Goal: Information Seeking & Learning: Find specific fact

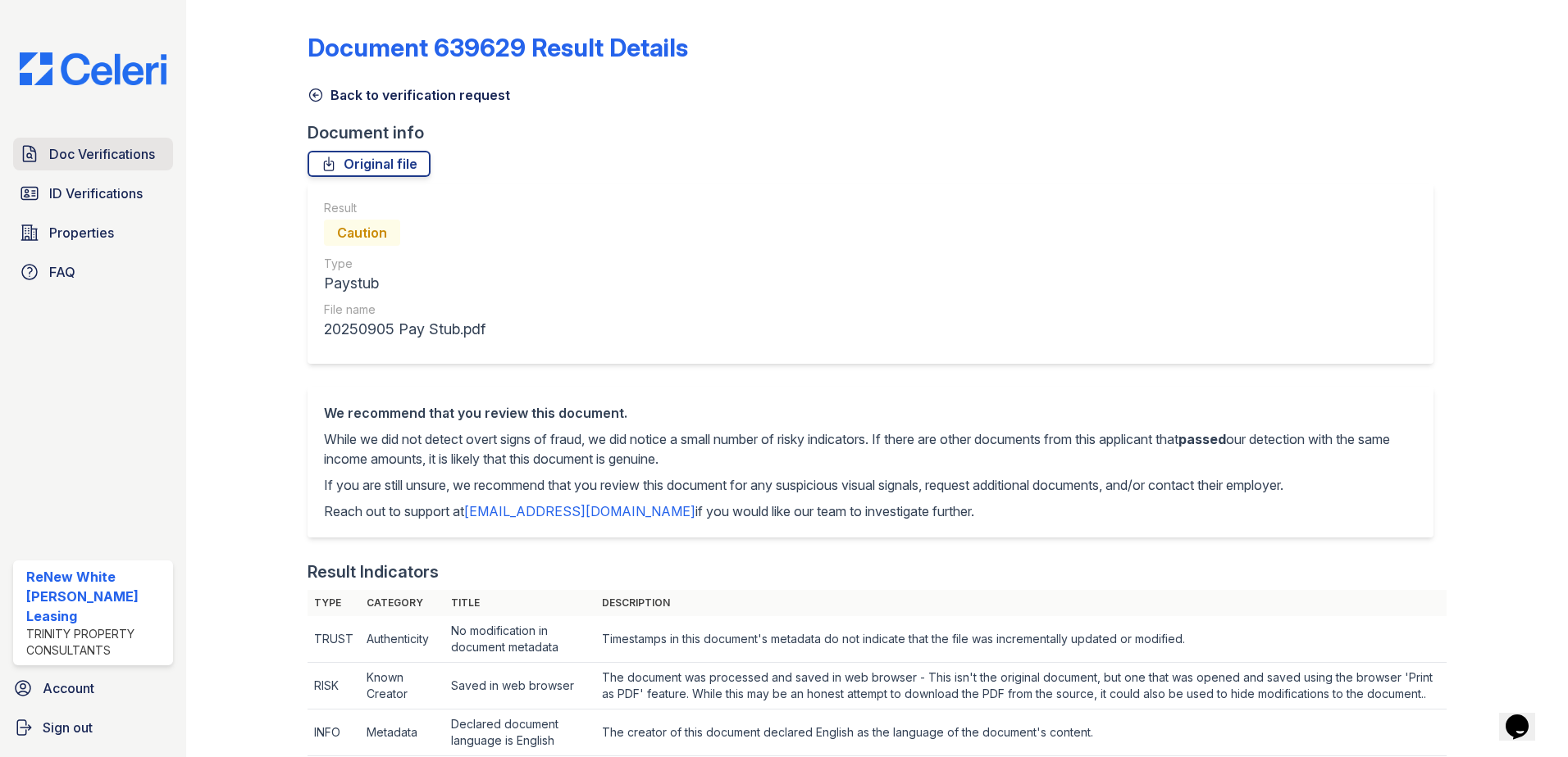
scroll to position [410, 0]
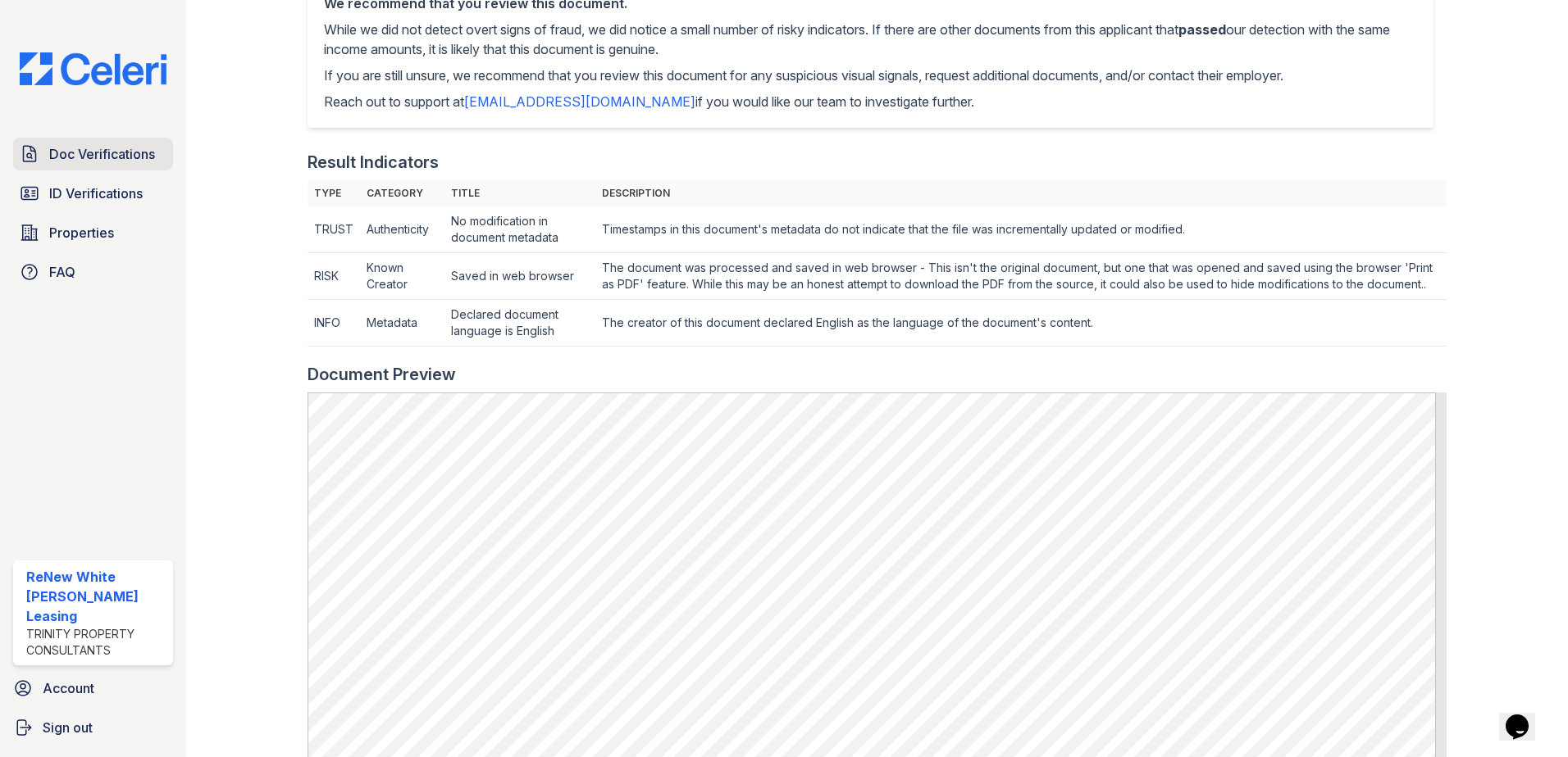
click at [132, 144] on span "Doc Verifications" at bounding box center [101, 154] width 106 height 20
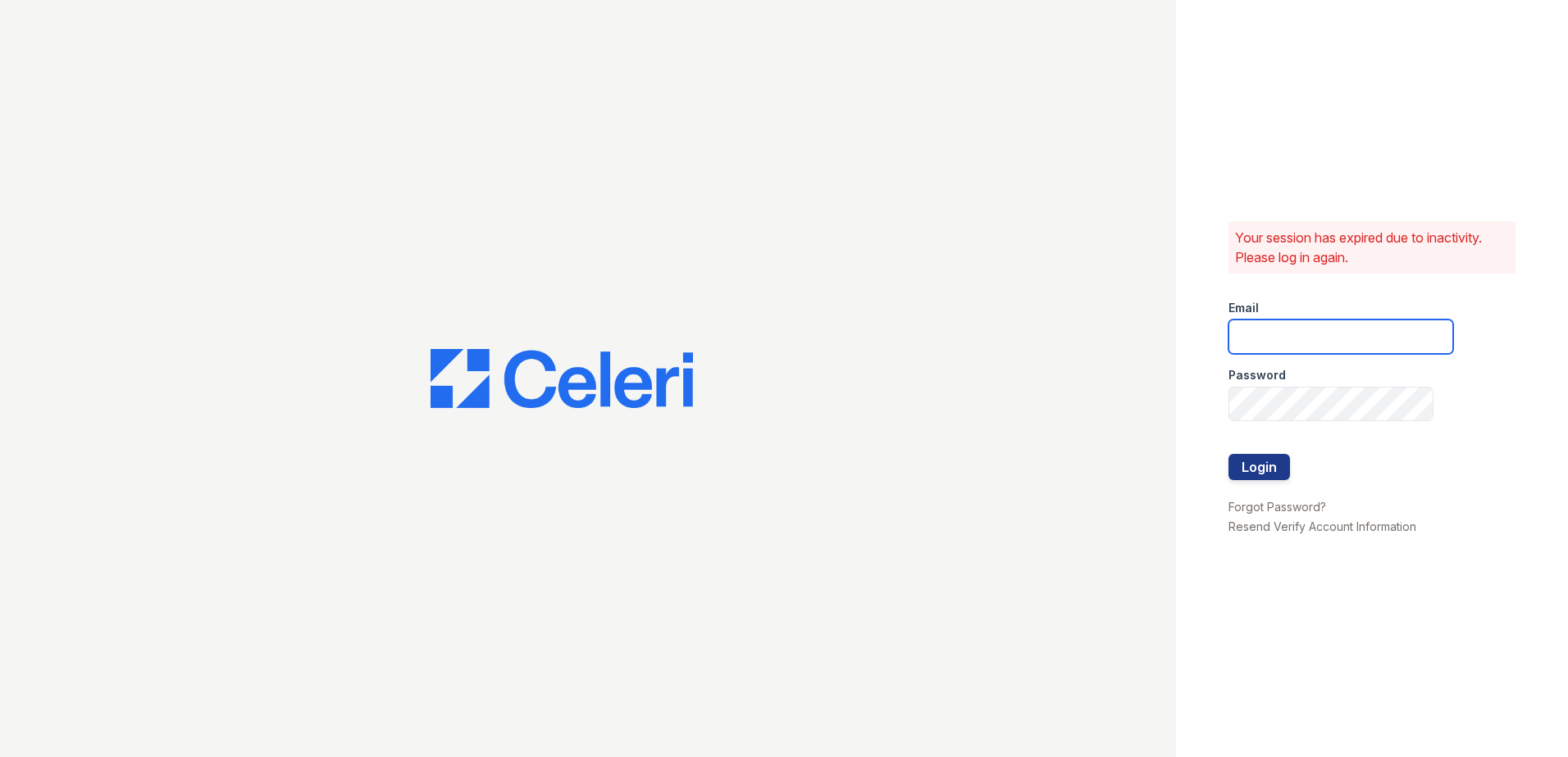
type input "renewwhitemarsh@trinity-pm.com"
click at [1269, 472] on button "Login" at bounding box center [1259, 466] width 62 height 26
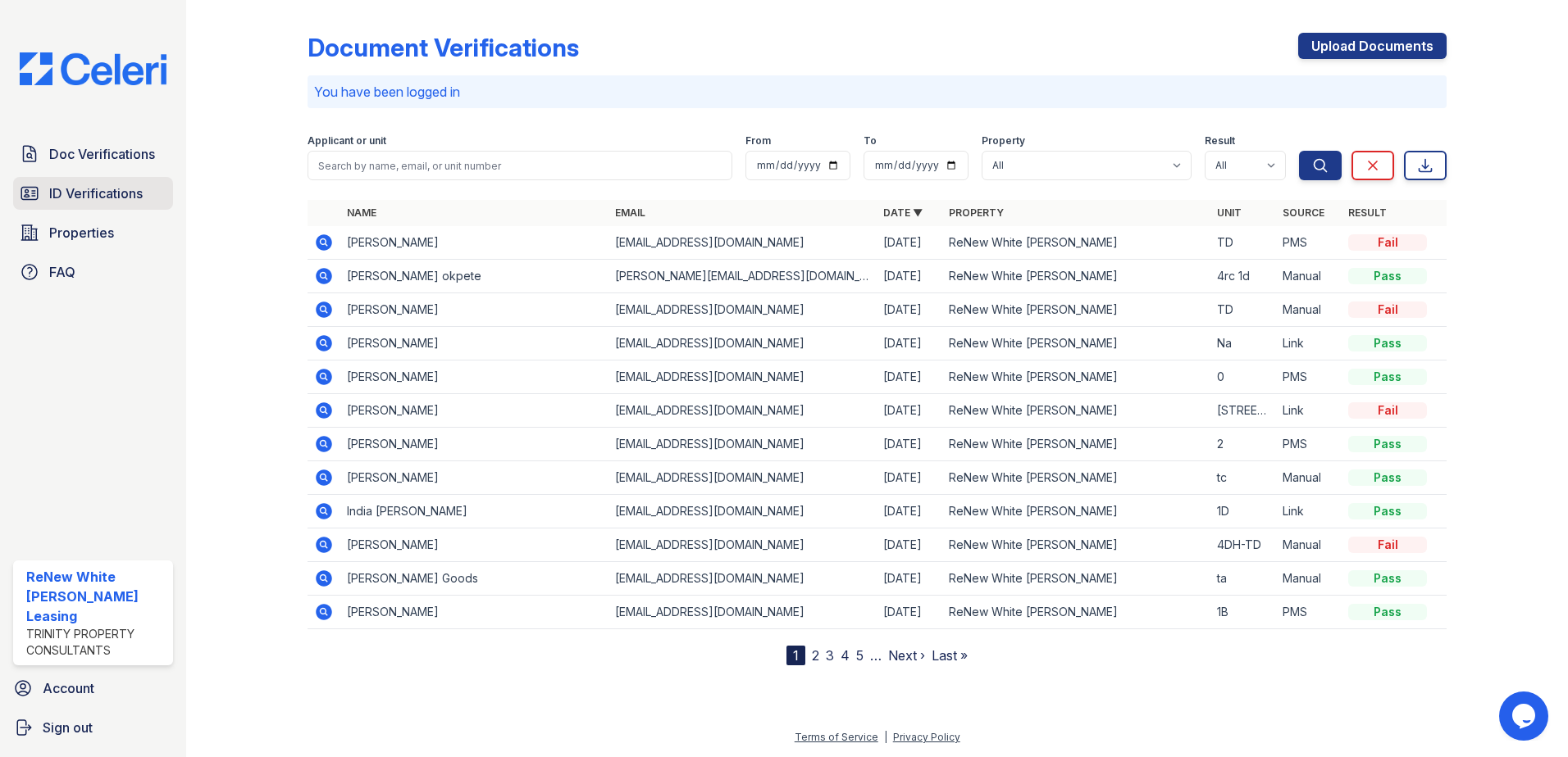
click at [128, 195] on span "ID Verifications" at bounding box center [95, 194] width 93 height 20
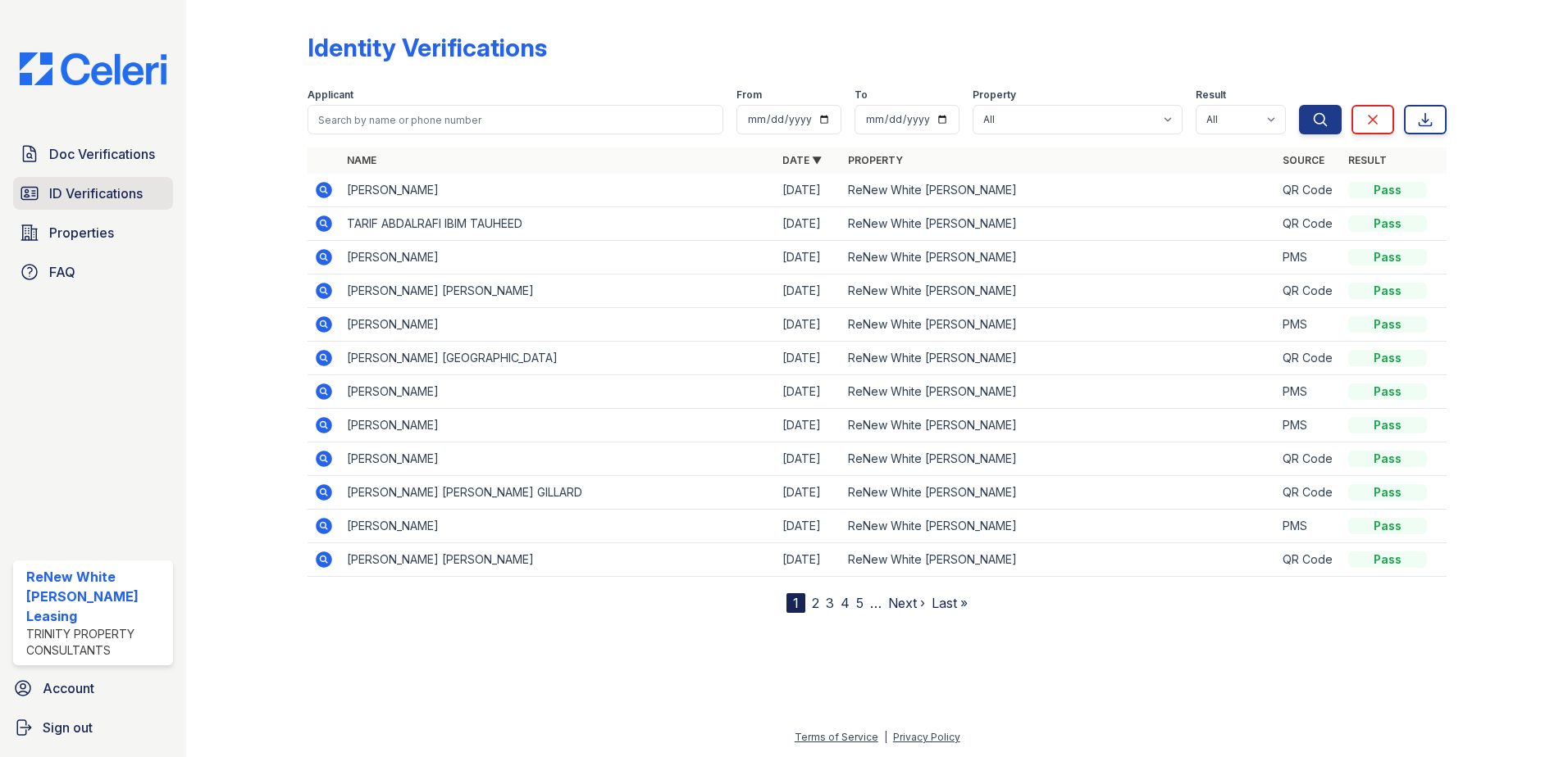
click at [161, 185] on link "ID Verifications" at bounding box center [92, 194] width 159 height 33
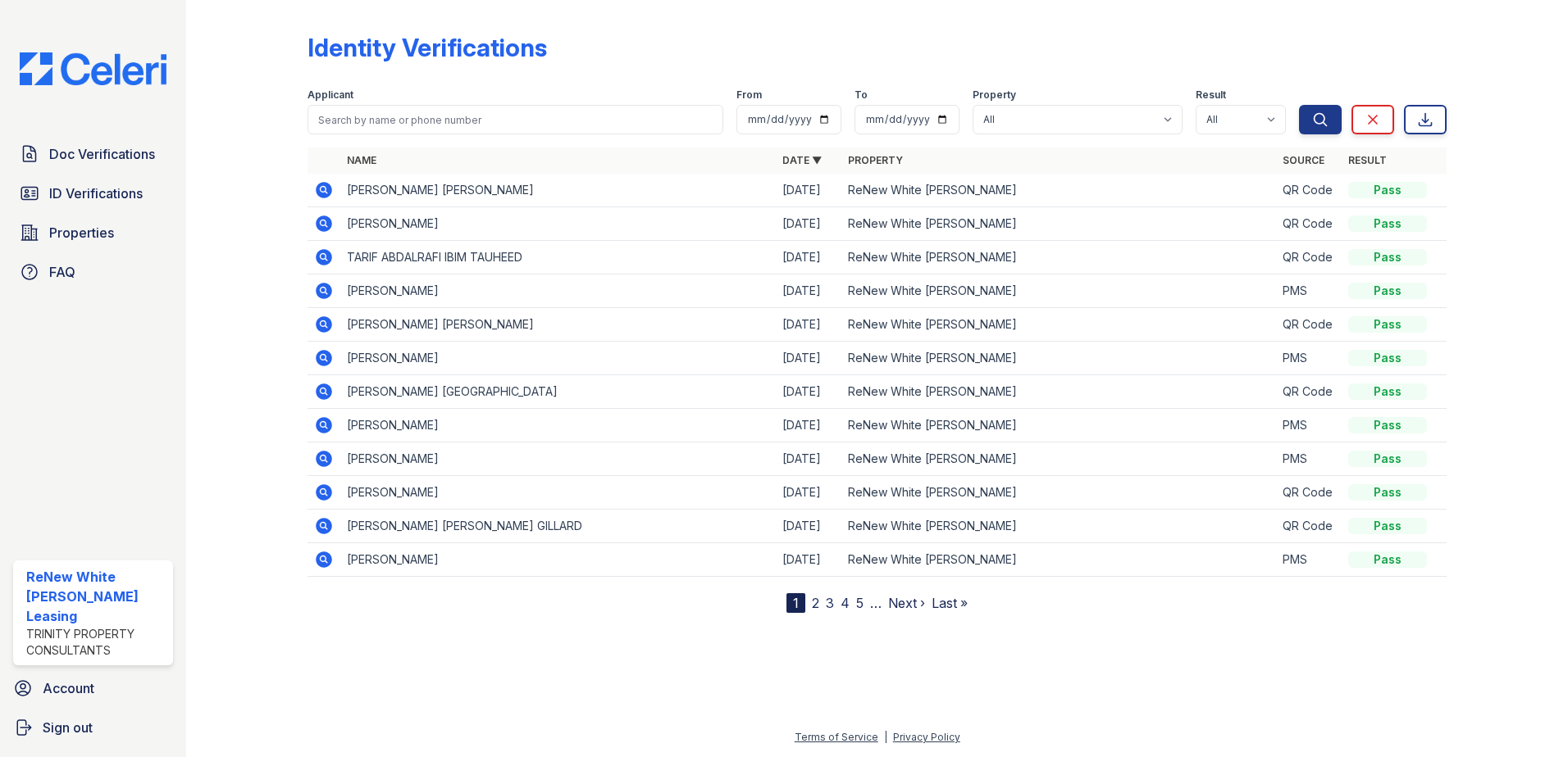
click at [319, 192] on icon at bounding box center [323, 190] width 16 height 16
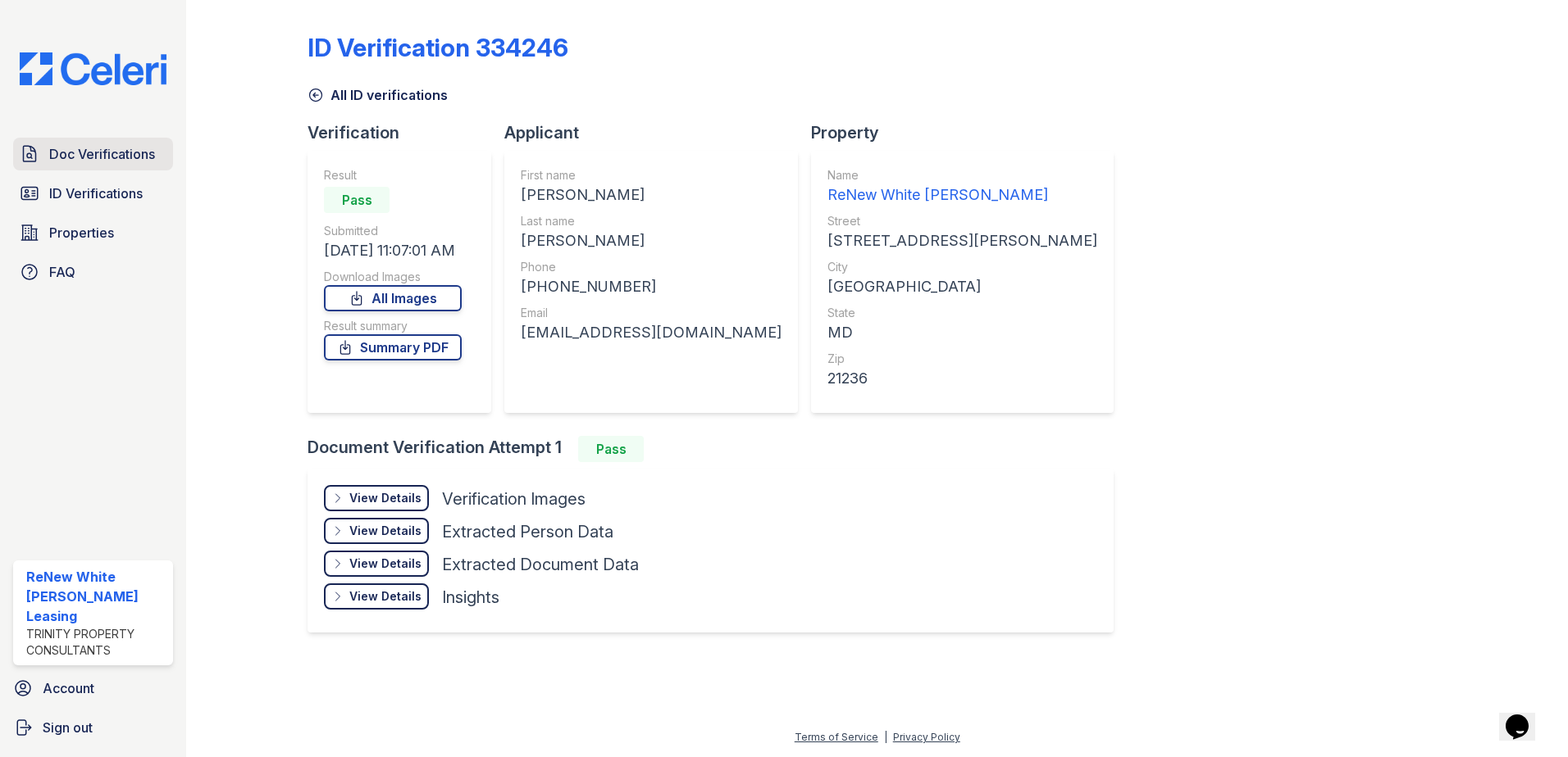
click at [123, 152] on span "Doc Verifications" at bounding box center [101, 154] width 106 height 20
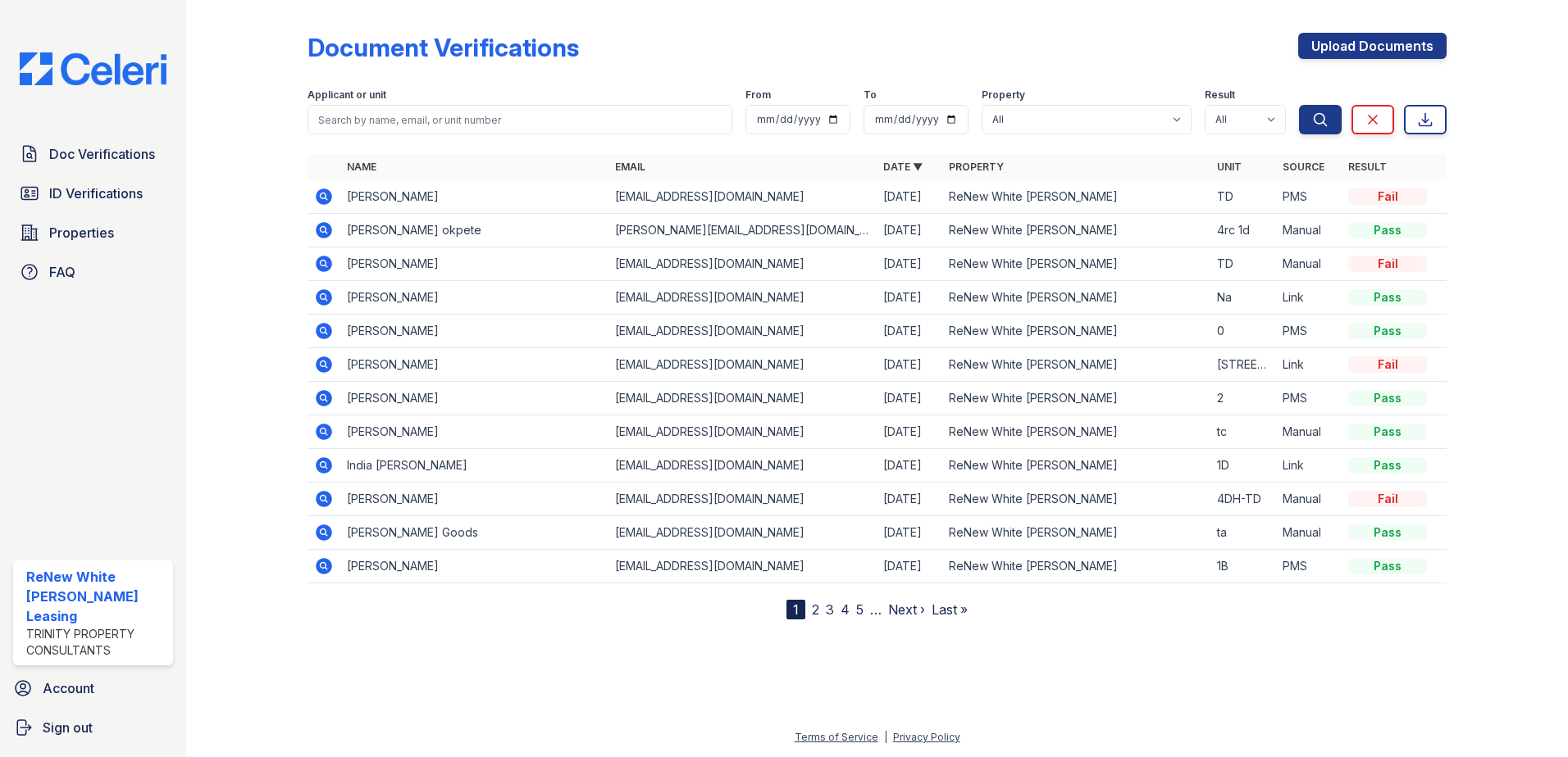
click at [322, 192] on icon at bounding box center [323, 196] width 16 height 16
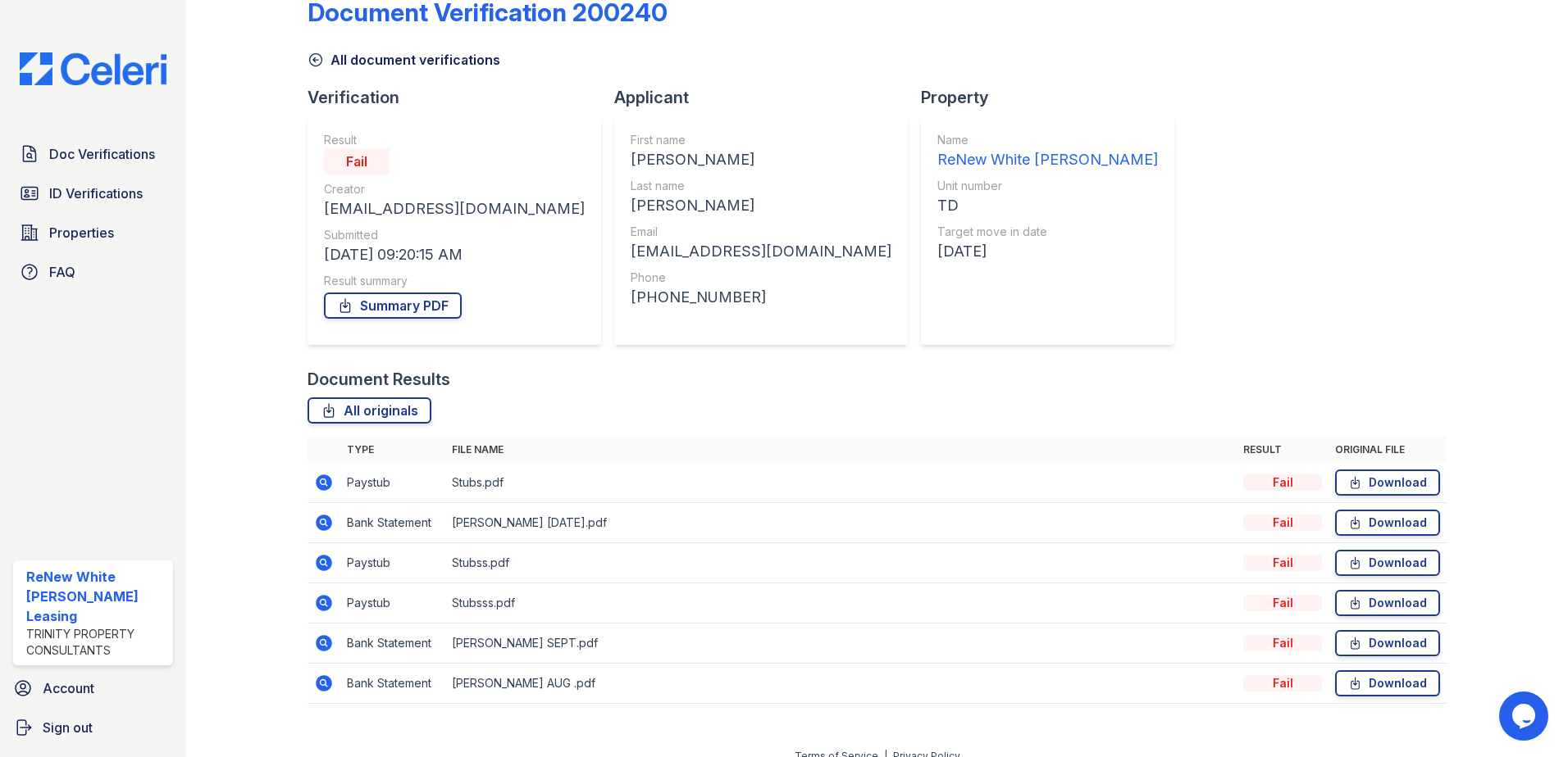
scroll to position [54, 0]
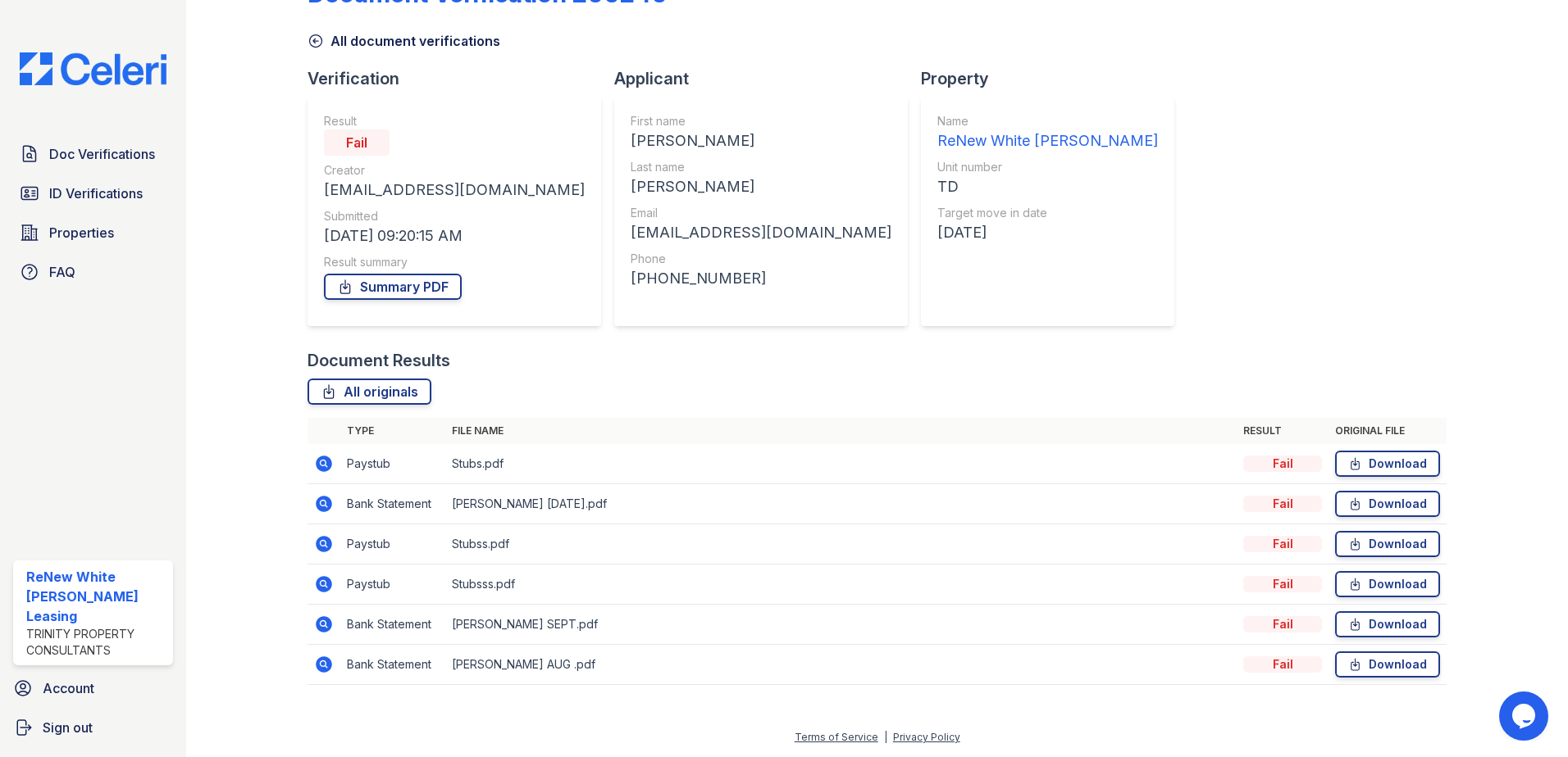
click at [320, 470] on icon at bounding box center [323, 464] width 16 height 16
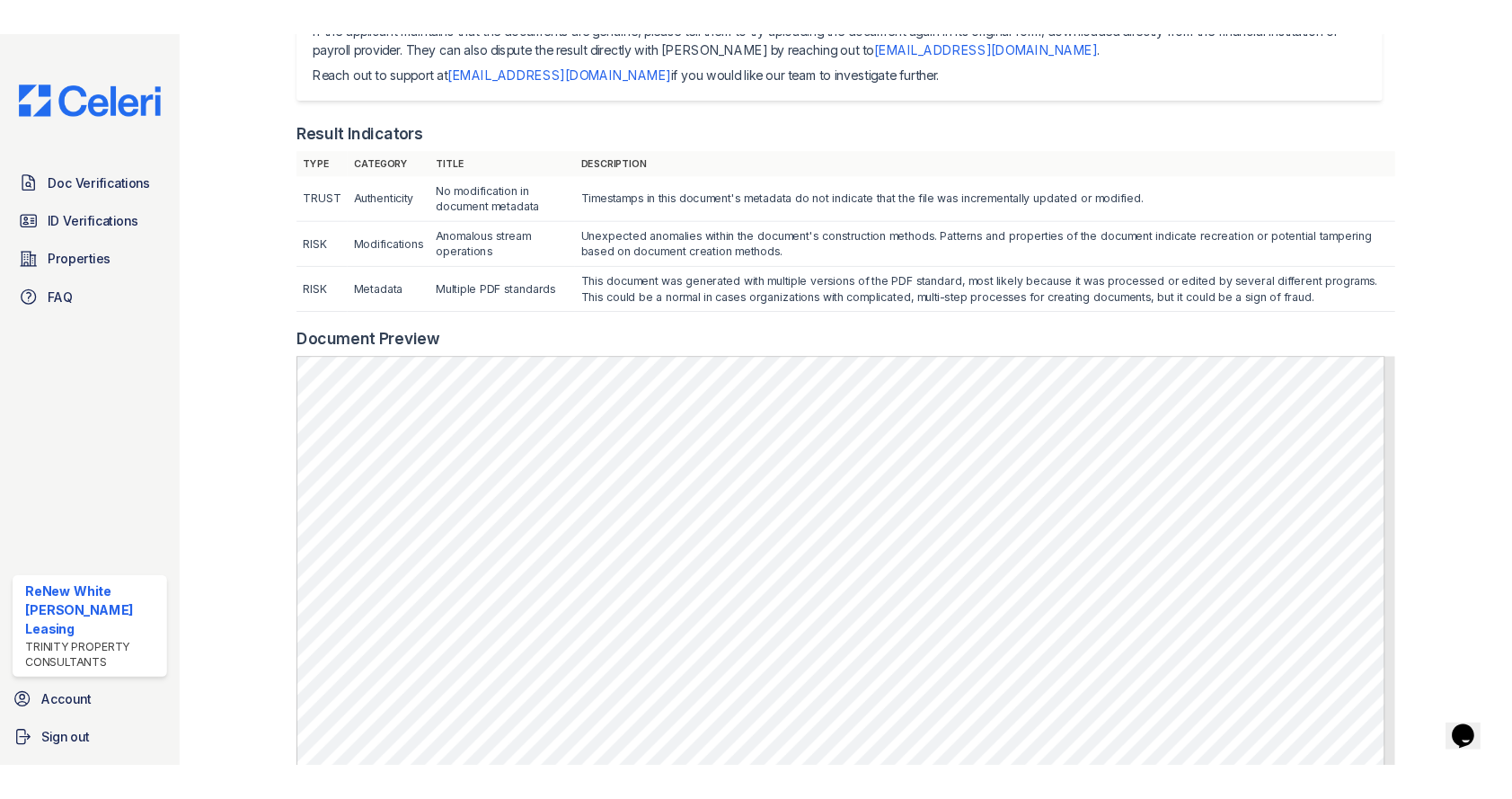
scroll to position [539, 0]
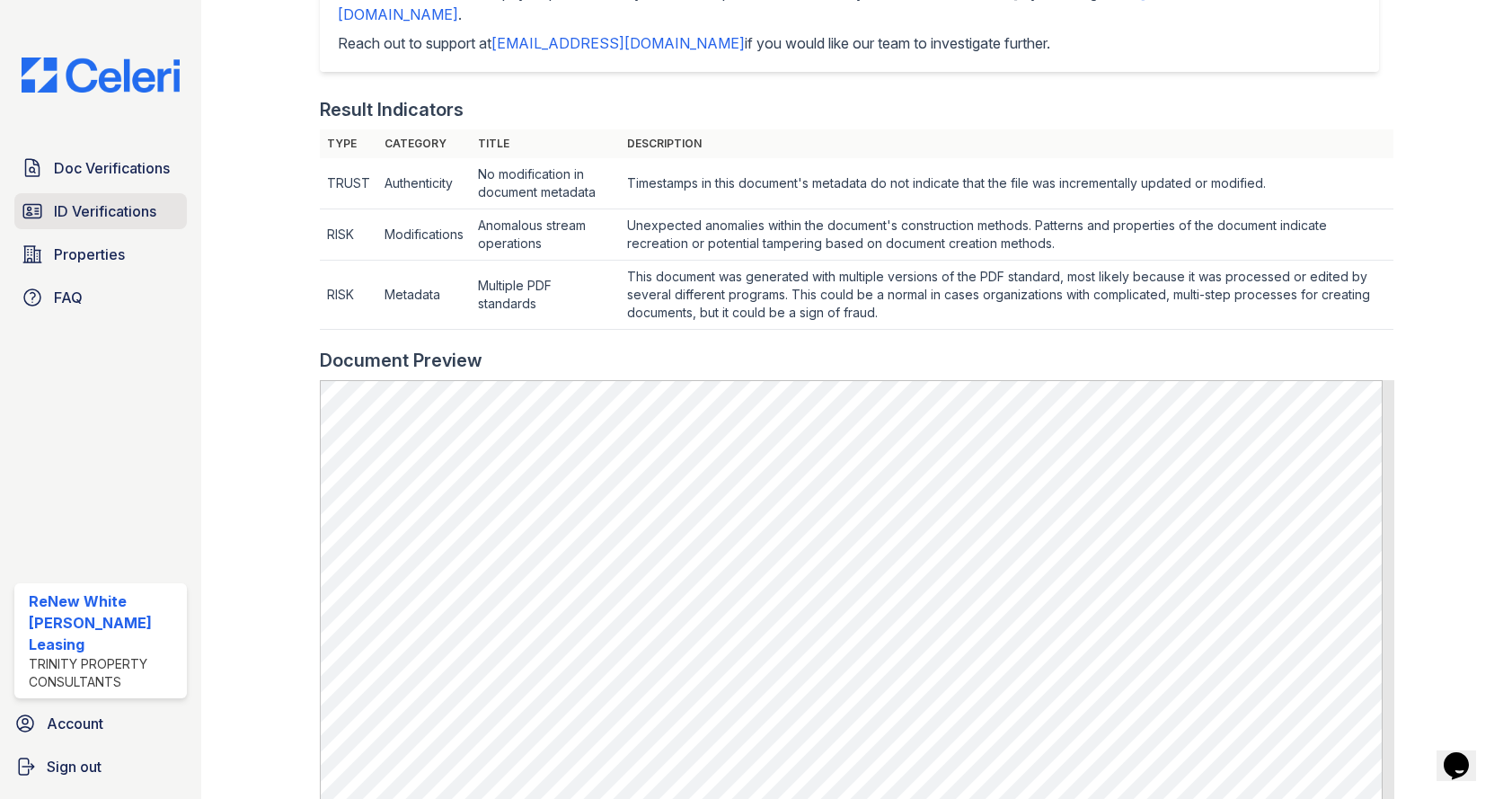
click at [131, 203] on span "ID Verifications" at bounding box center [104, 211] width 102 height 22
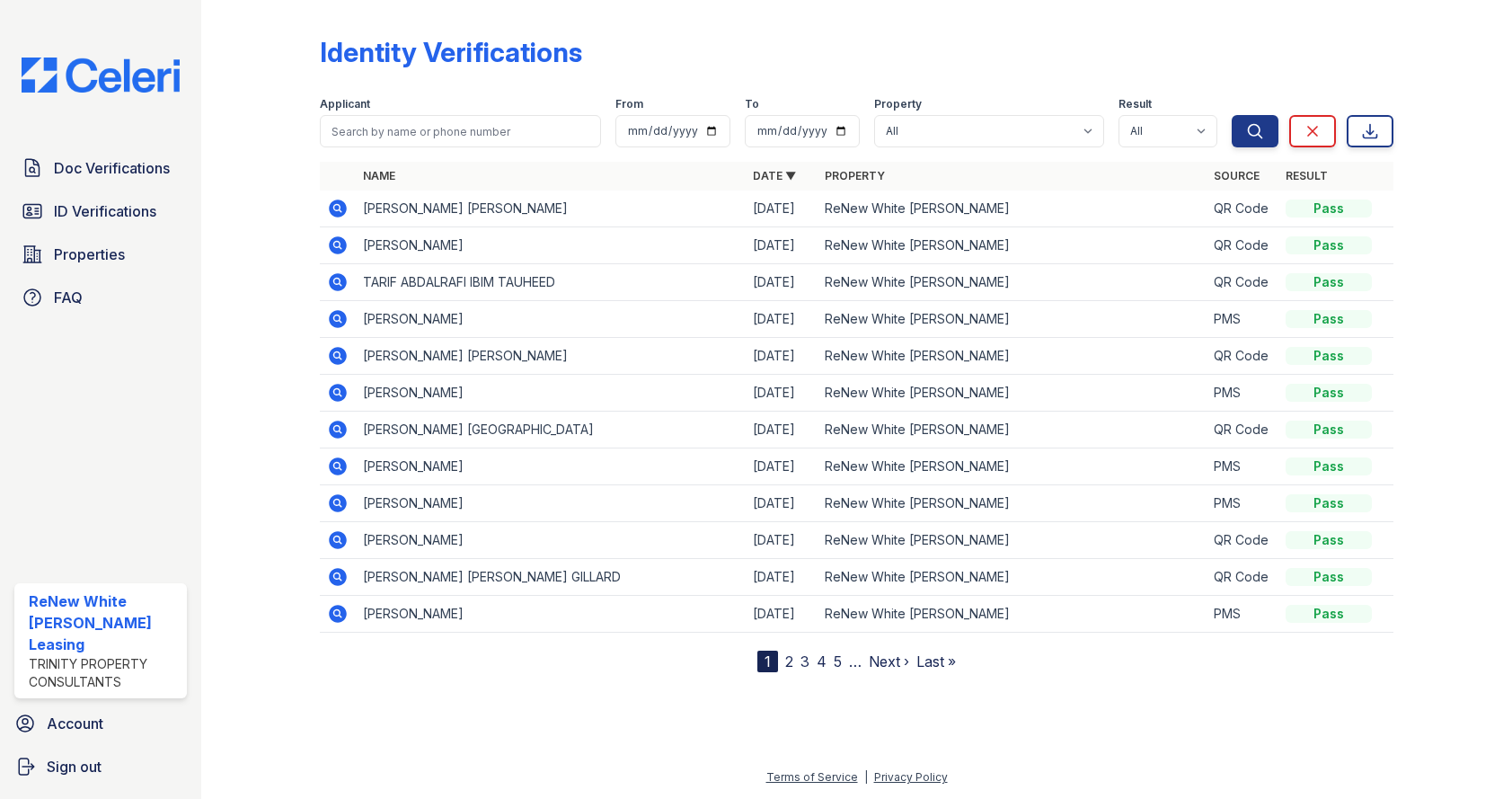
click at [339, 207] on icon at bounding box center [337, 206] width 5 height 5
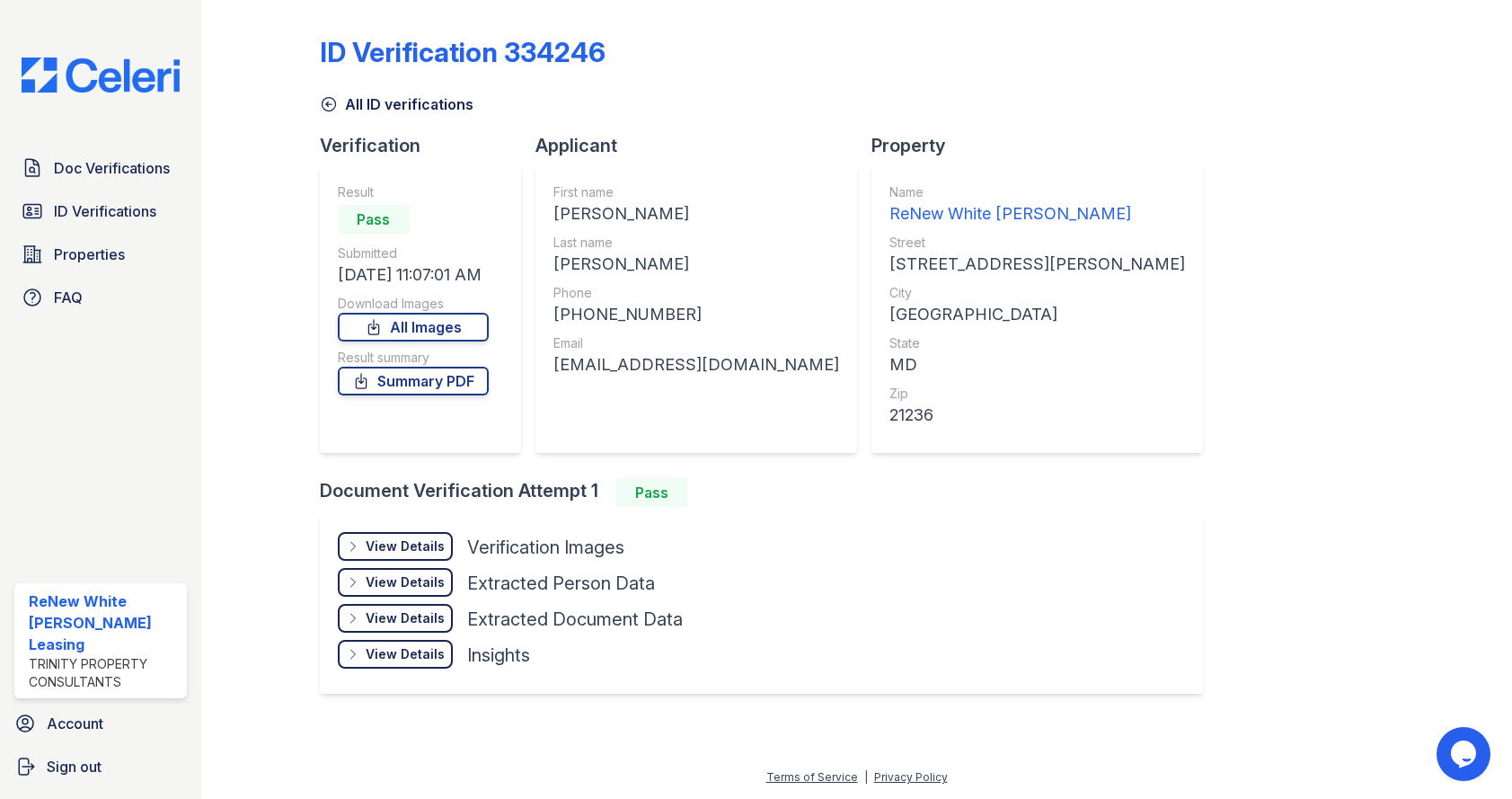
click at [413, 547] on div "View Details" at bounding box center [405, 546] width 79 height 18
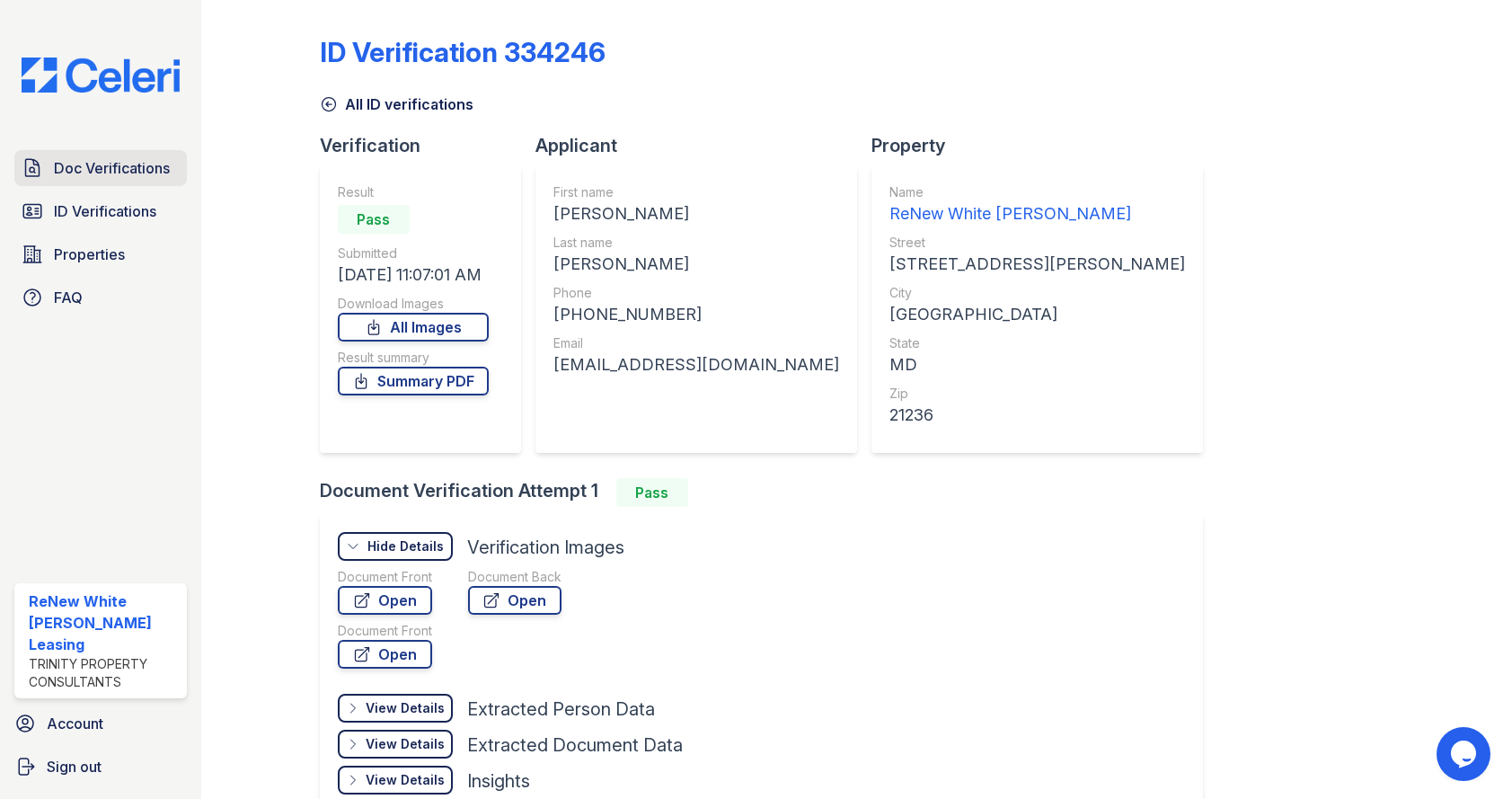
click at [95, 175] on span "Doc Verifications" at bounding box center [111, 168] width 116 height 22
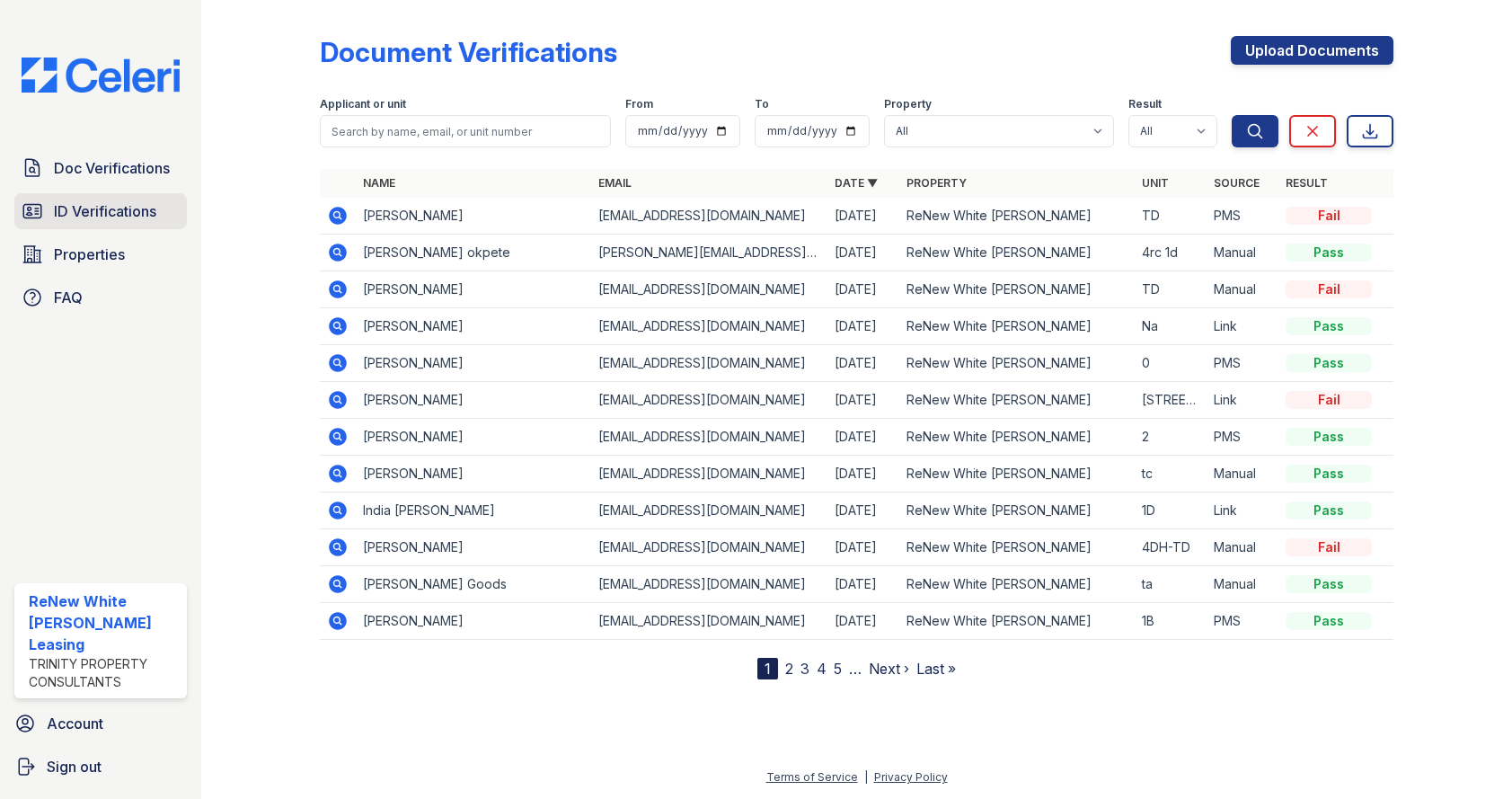
click at [137, 209] on span "ID Verifications" at bounding box center [104, 211] width 102 height 22
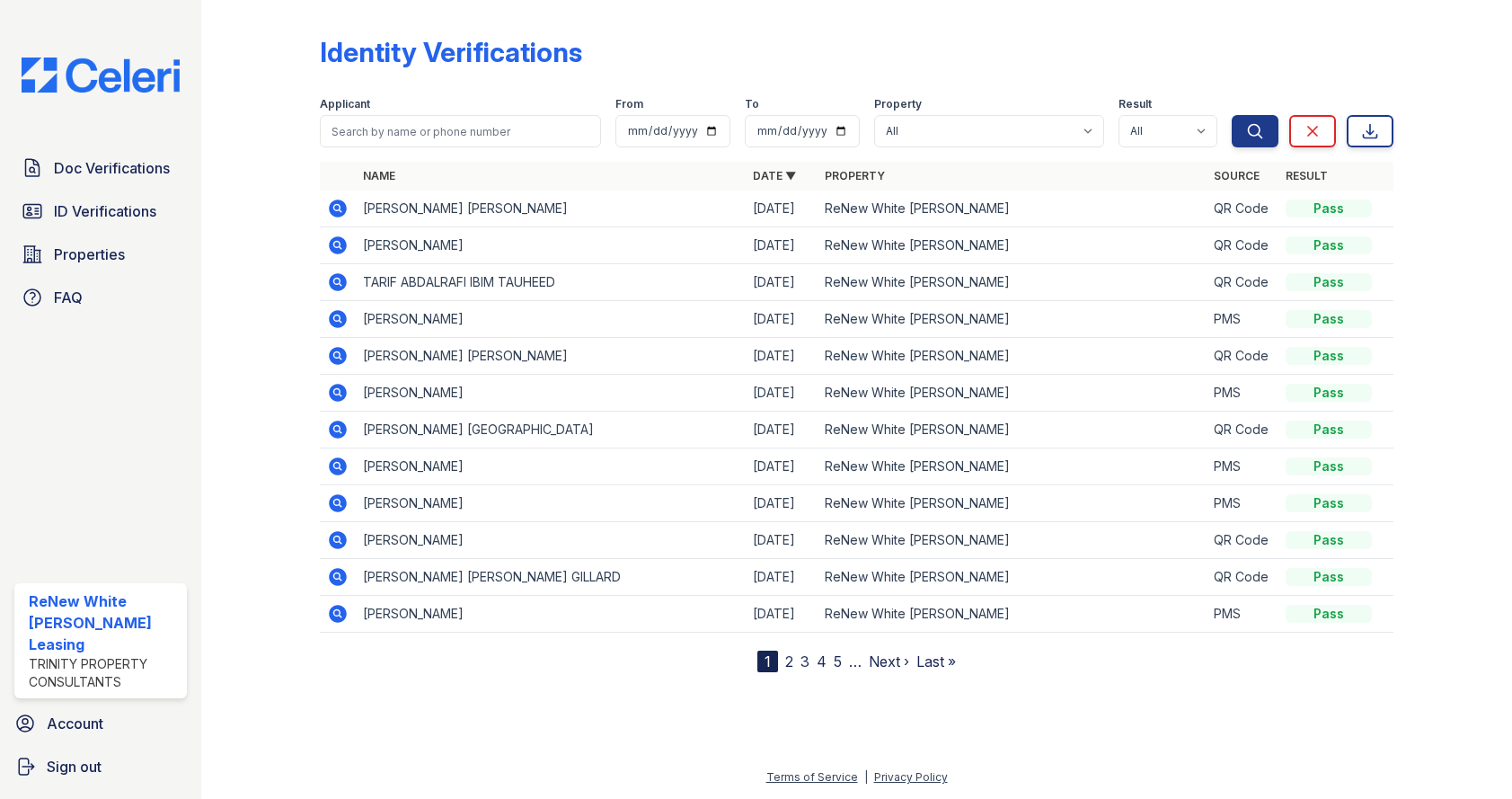
click at [336, 206] on icon at bounding box center [337, 206] width 5 height 5
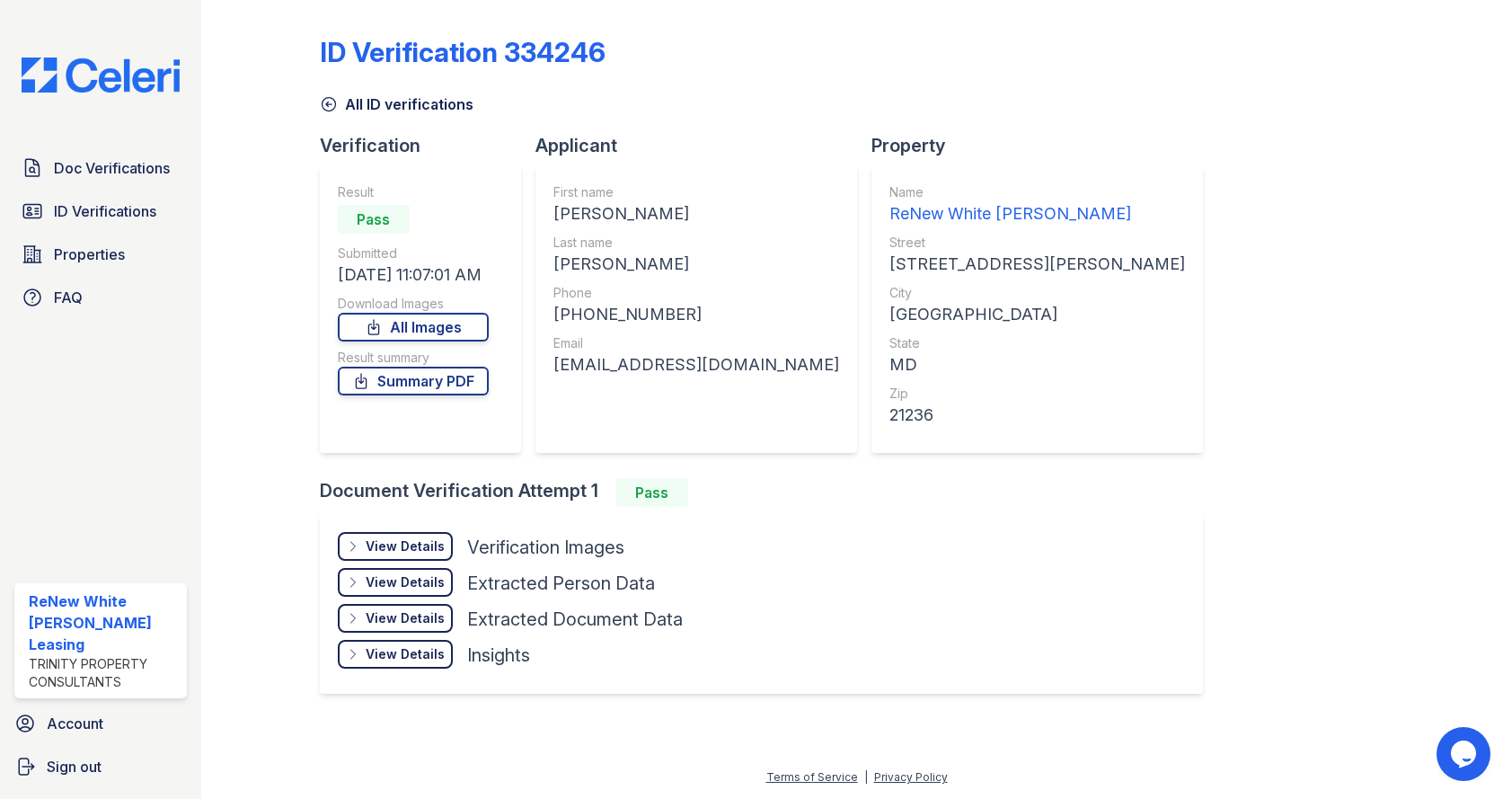
click at [401, 555] on div "View Details Details" at bounding box center [395, 546] width 115 height 29
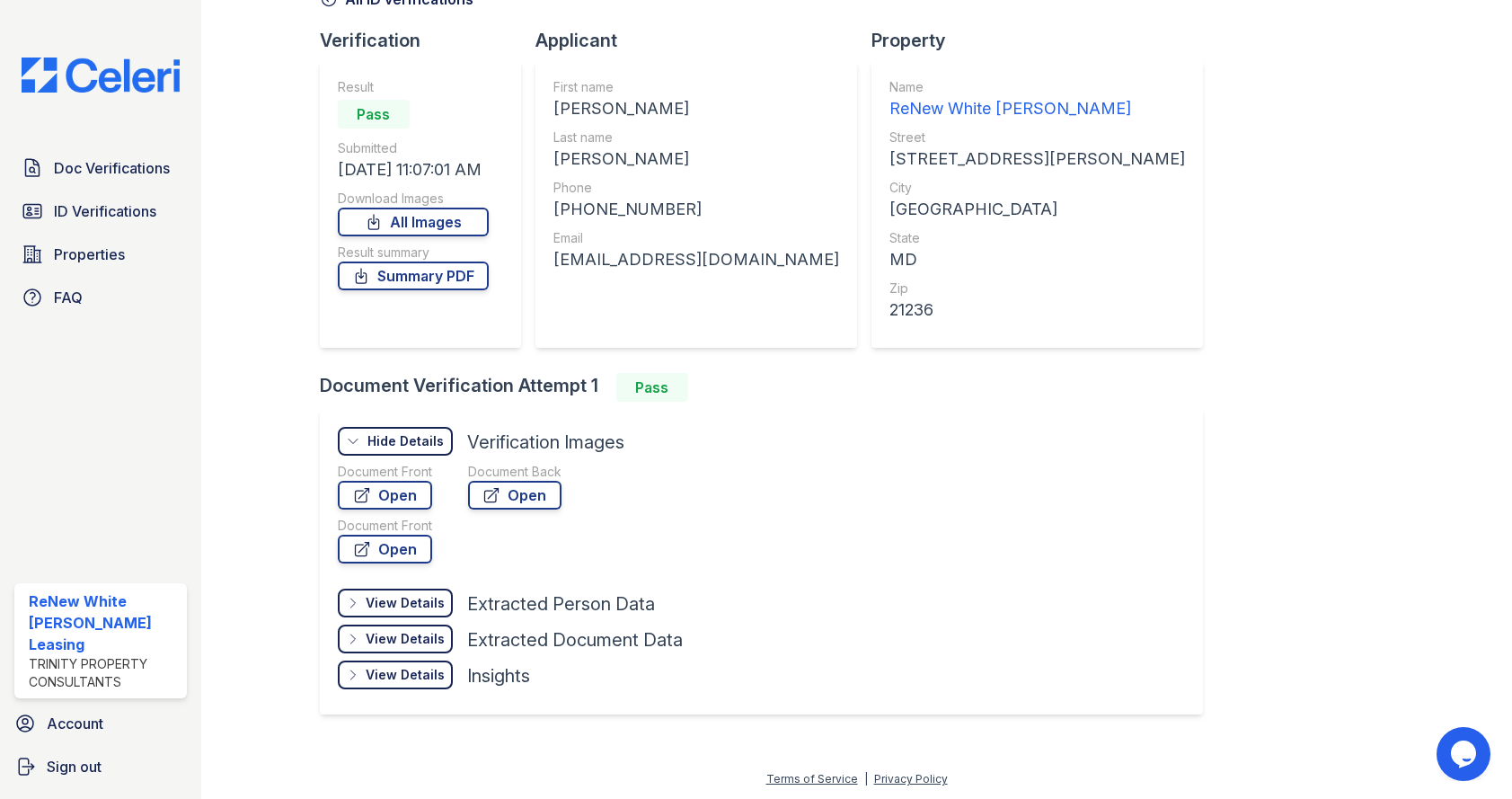
scroll to position [107, 0]
drag, startPoint x: 800, startPoint y: 260, endPoint x: 551, endPoint y: 256, distance: 249.0
click at [551, 256] on div "First name [PERSON_NAME] Last name [PERSON_NAME] Phone [PHONE_NUMBER] Email [EM…" at bounding box center [696, 202] width 322 height 288
drag, startPoint x: 551, startPoint y: 256, endPoint x: 569, endPoint y: 257, distance: 18.0
copy div "[EMAIL_ADDRESS][DOMAIN_NAME]"
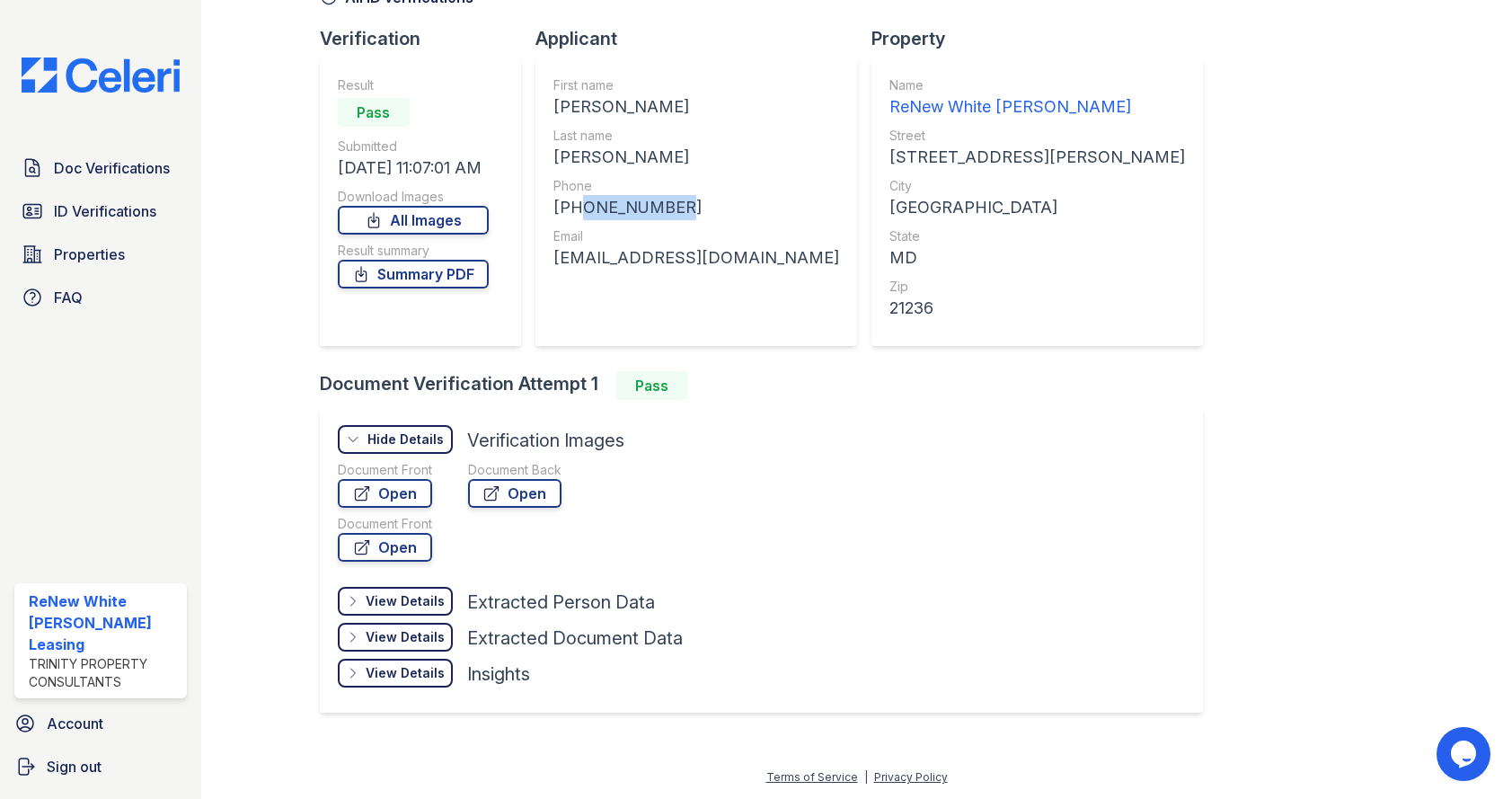
drag, startPoint x: 738, startPoint y: 206, endPoint x: 566, endPoint y: 204, distance: 172.0
click at [566, 204] on div "[PHONE_NUMBER]" at bounding box center [697, 206] width 286 height 25
copy div "4439831250"
drag, startPoint x: 800, startPoint y: 261, endPoint x: 552, endPoint y: 248, distance: 248.3
click at [554, 248] on div "[EMAIL_ADDRESS][DOMAIN_NAME]" at bounding box center [697, 257] width 286 height 25
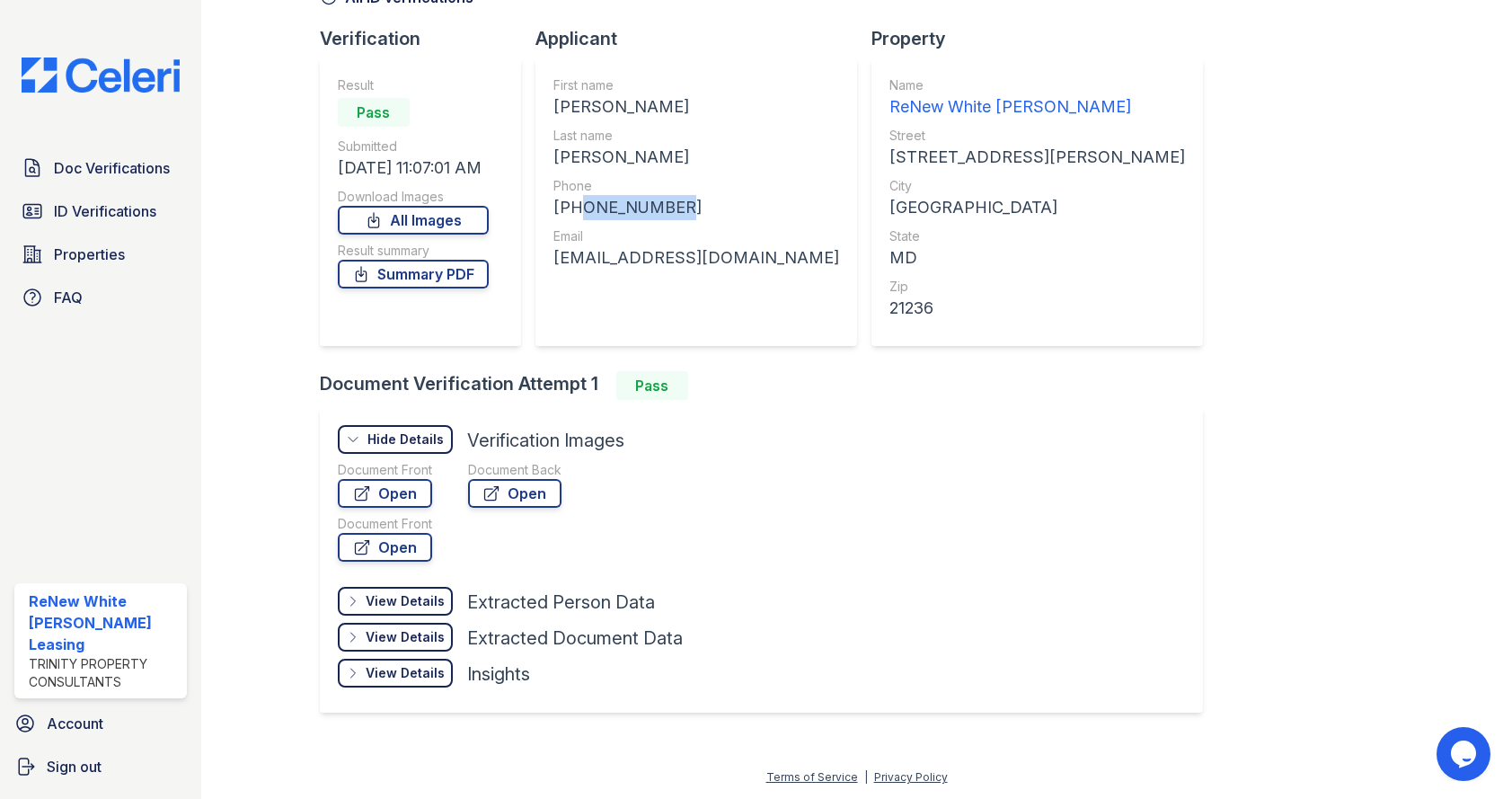
drag, startPoint x: 552, startPoint y: 248, endPoint x: 556, endPoint y: 258, distance: 10.8
copy div "latonyamcintosh622@yahoo.com"
